Goal: Task Accomplishment & Management: Use online tool/utility

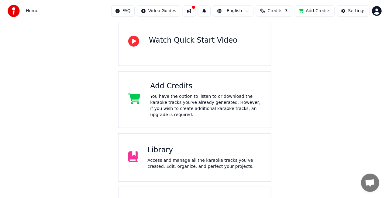
scroll to position [94, 0]
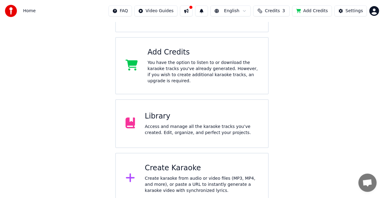
click at [168, 176] on div "Create karaoke from audio or video files (MP3, MP4, and more), or paste a URL t…" at bounding box center [202, 184] width 114 height 18
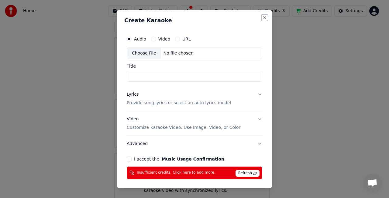
click at [262, 16] on button "Close" at bounding box center [264, 17] width 5 height 5
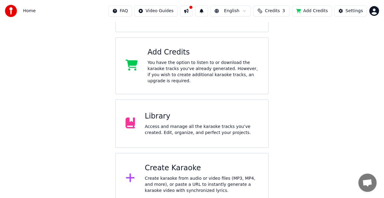
click at [175, 163] on div "Create Karaoke" at bounding box center [202, 168] width 114 height 10
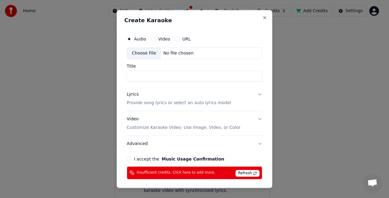
click at [132, 49] on div "Choose File" at bounding box center [144, 53] width 34 height 11
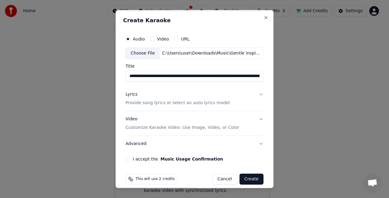
type input "**********"
click at [248, 181] on button "Create" at bounding box center [251, 178] width 24 height 11
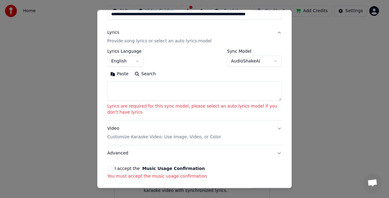
scroll to position [66, 0]
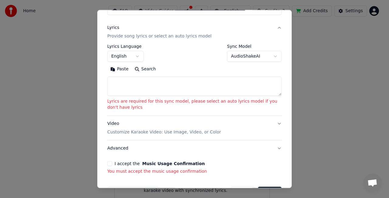
click at [129, 76] on div "Paste Search" at bounding box center [194, 80] width 174 height 32
click at [129, 80] on textarea at bounding box center [194, 85] width 174 height 19
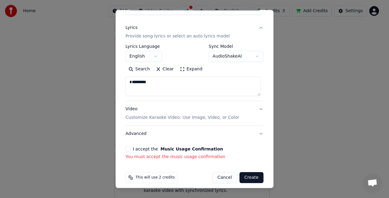
type textarea "*********"
click at [127, 149] on button "I accept the Music Usage Confirmation" at bounding box center [128, 148] width 5 height 5
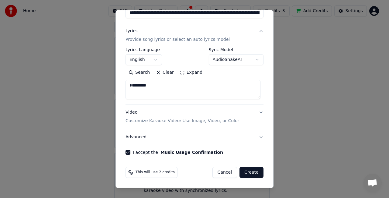
scroll to position [62, 0]
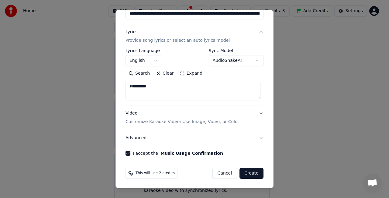
click at [251, 173] on button "Create" at bounding box center [251, 172] width 24 height 11
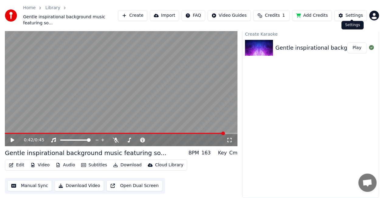
scroll to position [10, 0]
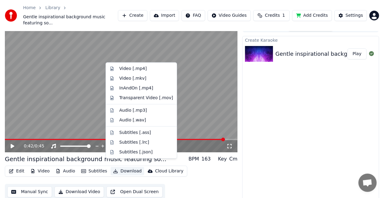
click at [123, 168] on button "Download" at bounding box center [127, 171] width 33 height 9
click at [139, 122] on div "Audio [.wav]" at bounding box center [132, 120] width 27 height 6
